Goal: Navigation & Orientation: Find specific page/section

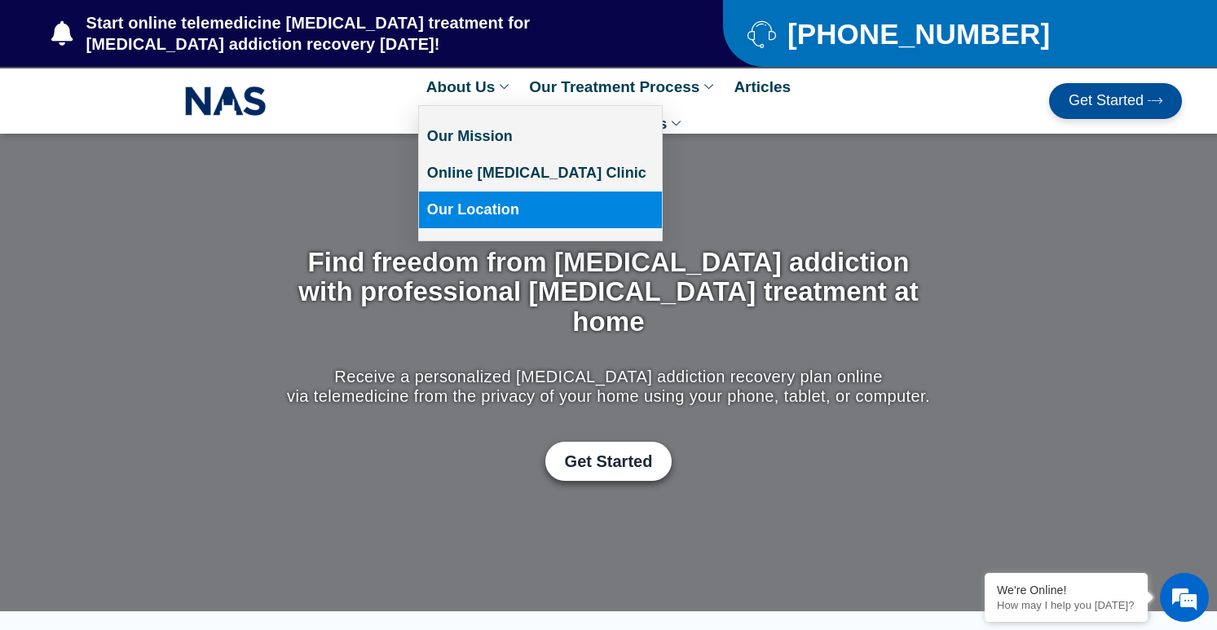
click at [467, 206] on link "Our Location" at bounding box center [540, 210] width 243 height 37
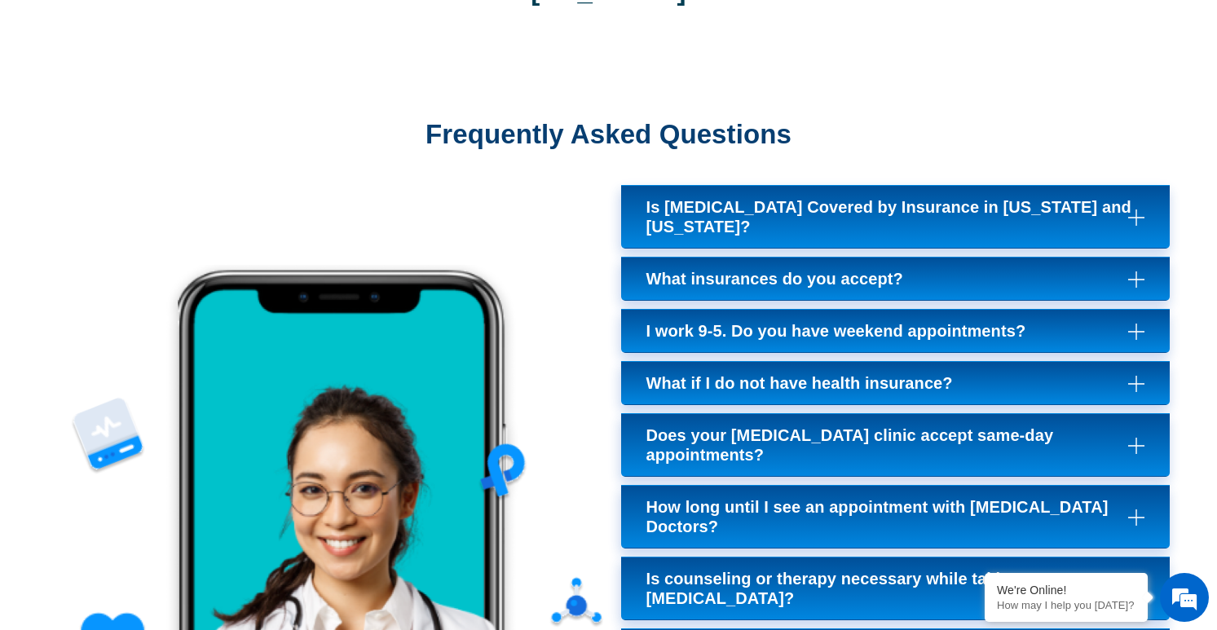
scroll to position [6523, 0]
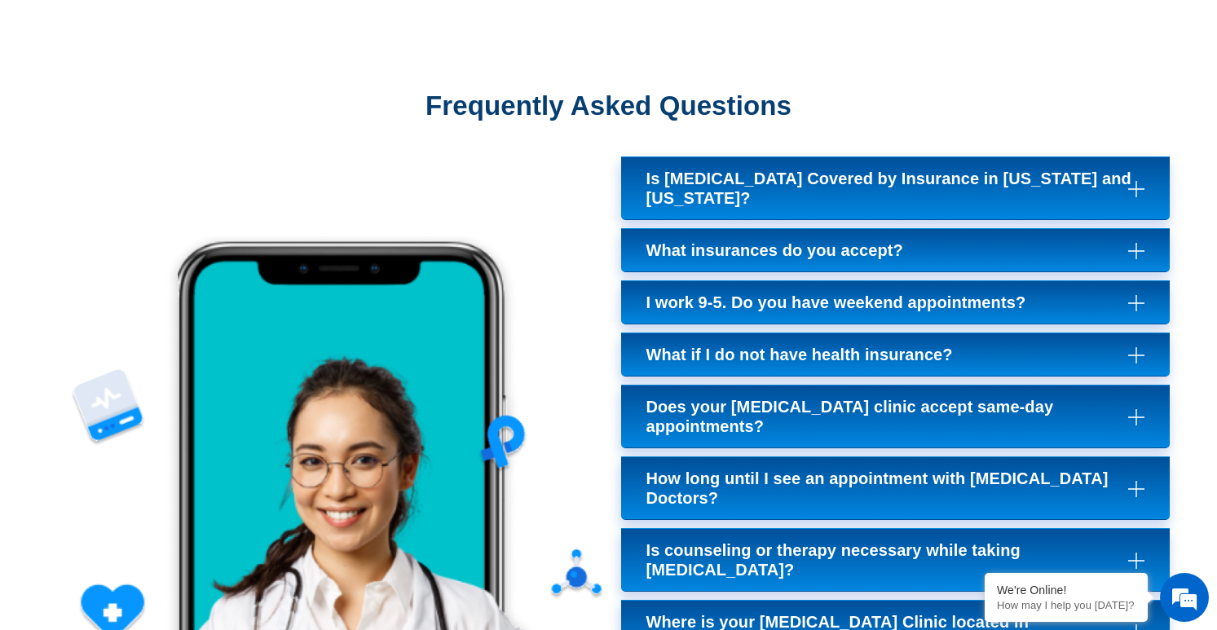
click at [1129, 624] on icon "Click to expand Suboxone Treatment frequently asked questions" at bounding box center [1137, 632] width 16 height 16
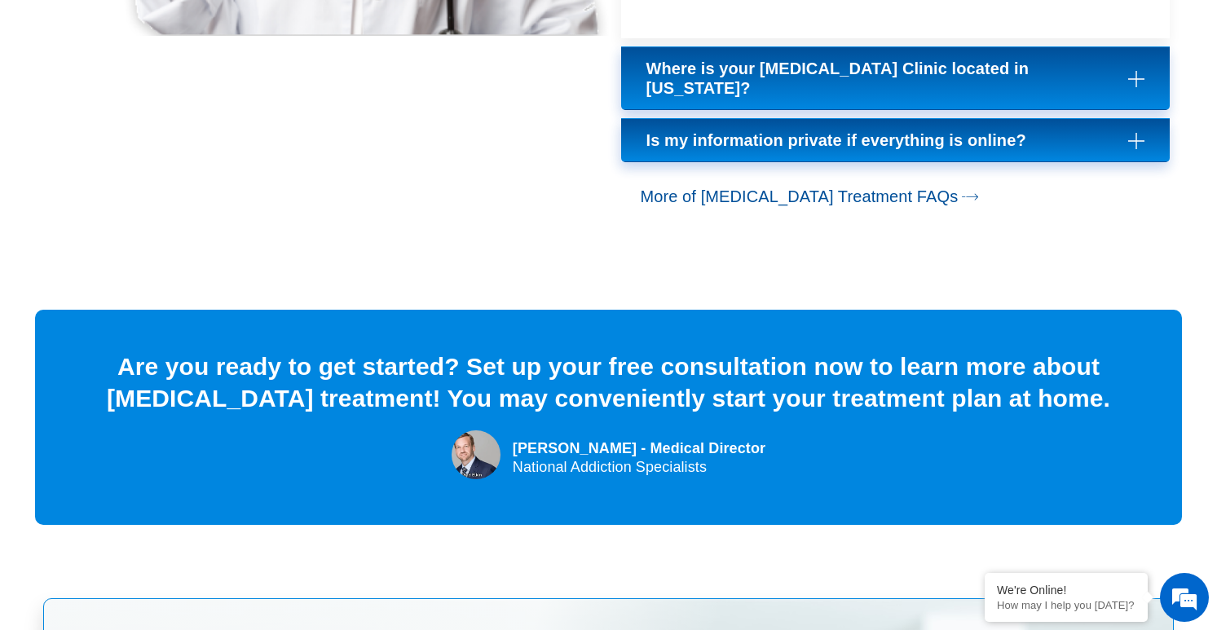
scroll to position [7210, 0]
